Goal: Transaction & Acquisition: Purchase product/service

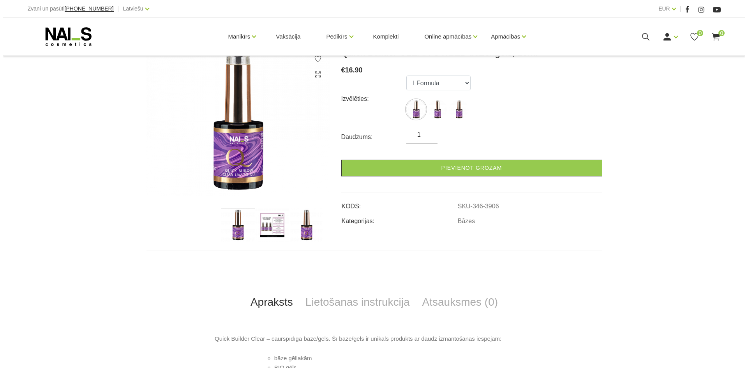
scroll to position [156, 0]
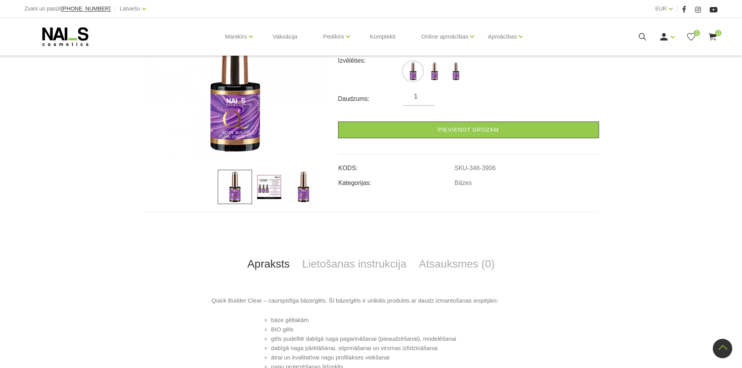
click at [639, 35] on icon at bounding box center [642, 37] width 10 height 10
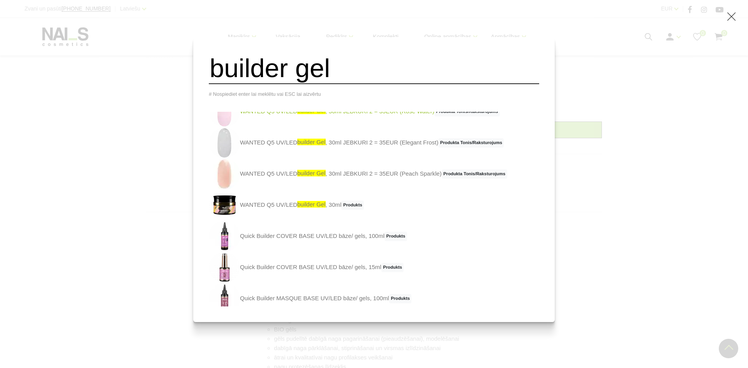
scroll to position [117, 0]
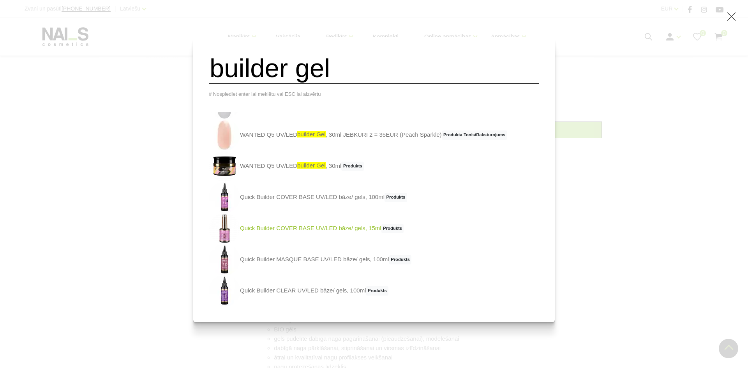
type input "builder gel"
click at [346, 233] on link "Quick Builder COVER BASE UV/LED bāze/ gels, 15ml Produkts" at bounding box center [306, 228] width 195 height 31
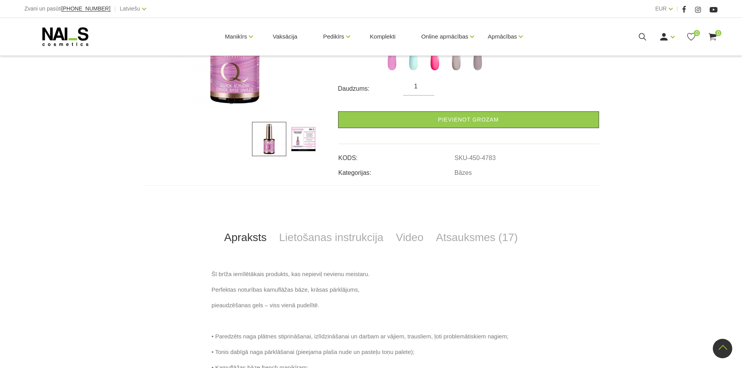
scroll to position [312, 0]
